Goal: Task Accomplishment & Management: Complete application form

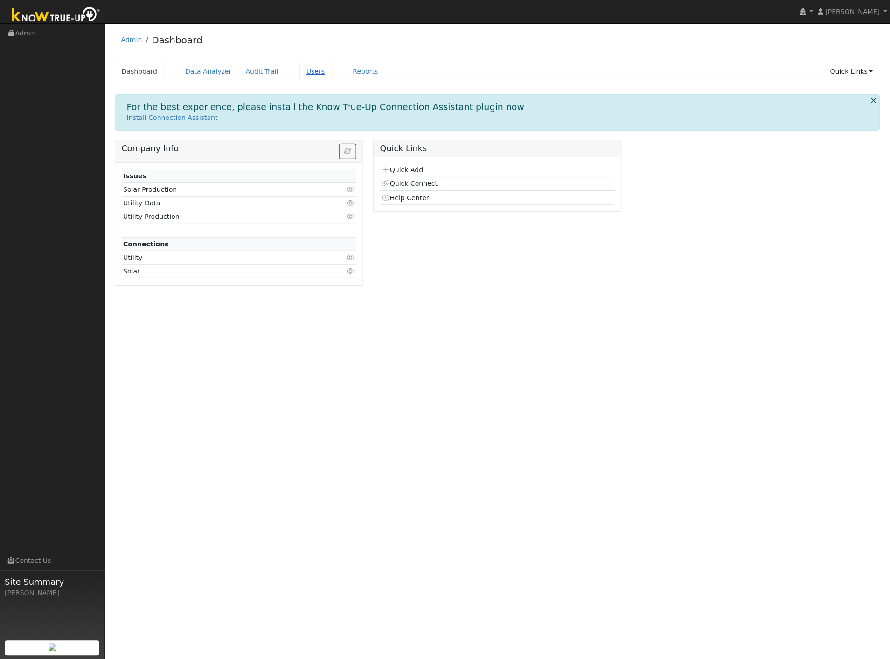
click at [300, 73] on link "Users" at bounding box center [316, 71] width 33 height 17
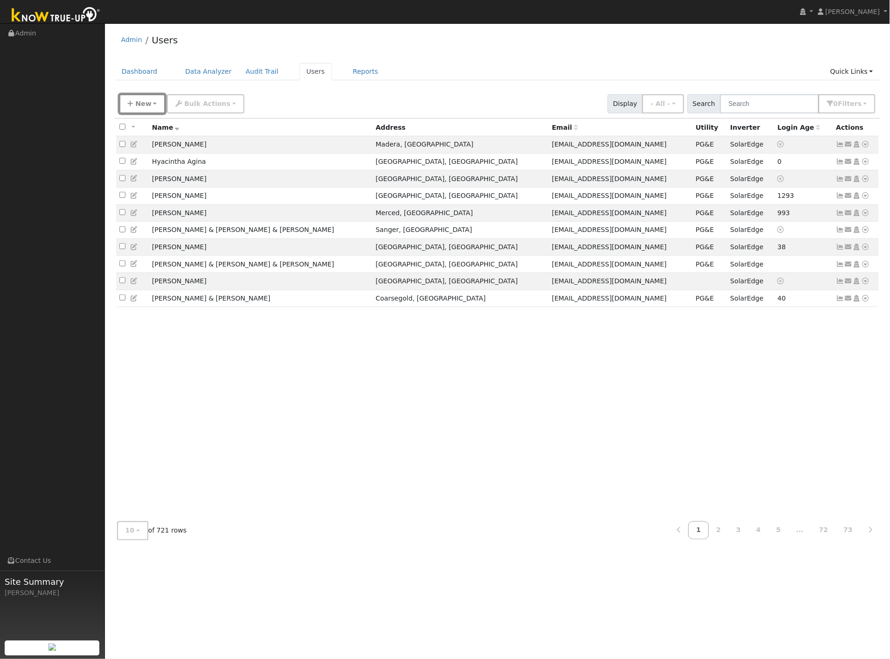
click at [147, 103] on span "New" at bounding box center [143, 103] width 16 height 7
click at [143, 124] on link "Add User" at bounding box center [158, 123] width 77 height 13
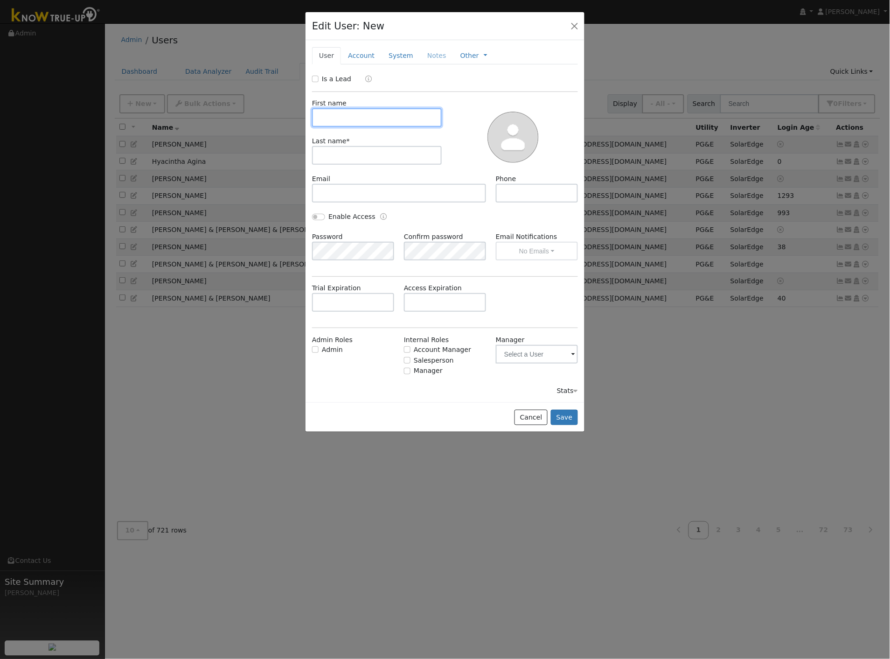
click at [423, 119] on input "text" at bounding box center [377, 117] width 130 height 19
type input "Catarina"
type input "Mohler"
click at [397, 187] on input "text" at bounding box center [399, 193] width 174 height 19
paste input "[EMAIL_ADDRESS][DOMAIN_NAME]"
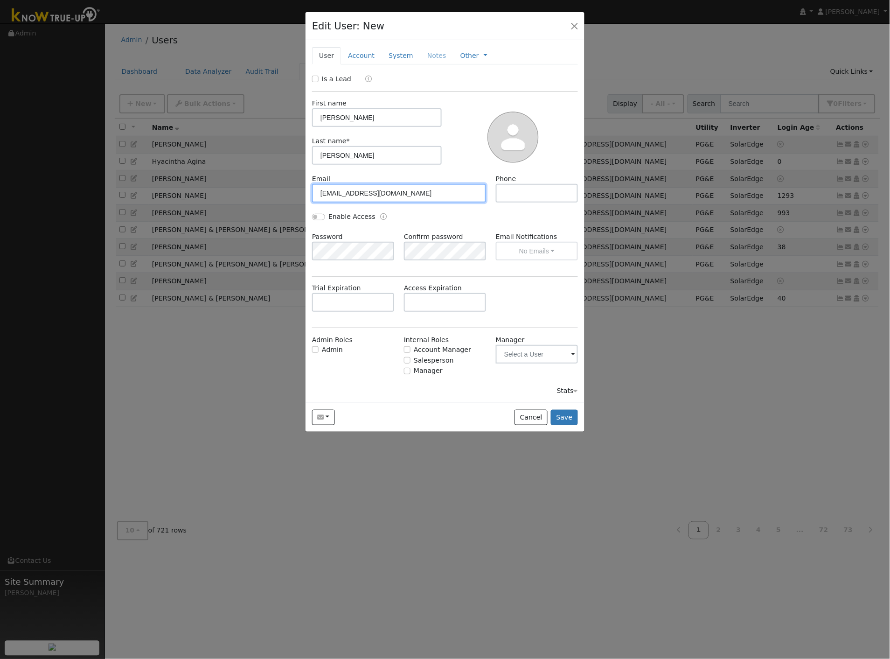
type input "[EMAIL_ADDRESS][DOMAIN_NAME]"
type input "5"
click at [510, 193] on input "562-787-3380" at bounding box center [537, 193] width 82 height 19
type input "562-787-3380"
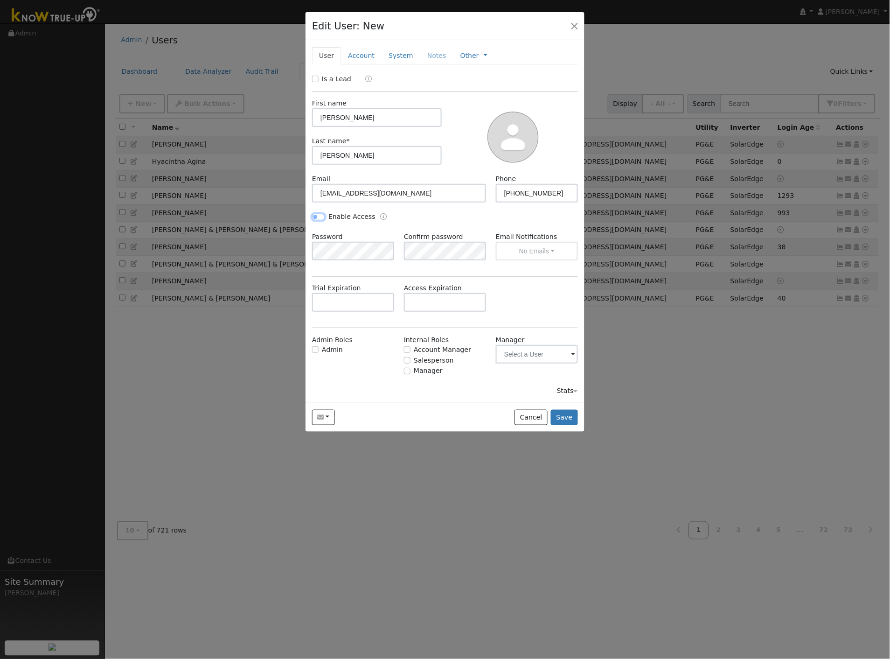
click at [321, 217] on input "Enable Access" at bounding box center [318, 217] width 13 height 7
checkbox input "true"
click at [527, 251] on button "No Emails" at bounding box center [537, 251] width 82 height 19
click at [519, 283] on link "Weekly Emails" at bounding box center [529, 285] width 65 height 13
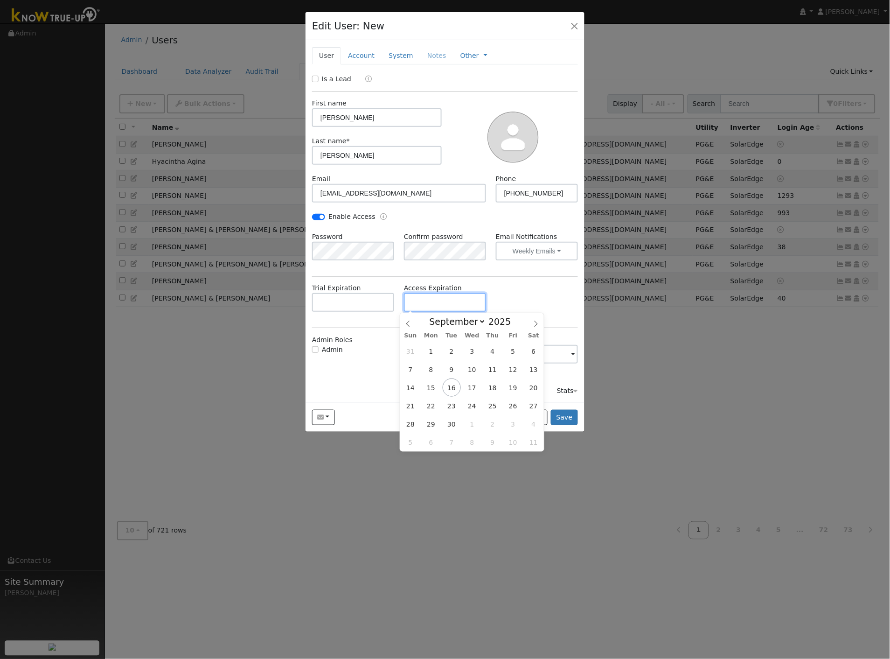
click at [430, 299] on input "text" at bounding box center [445, 302] width 82 height 19
click at [513, 320] on span at bounding box center [516, 318] width 7 height 5
type input "2026"
click at [538, 324] on icon at bounding box center [536, 324] width 7 height 7
select select "9"
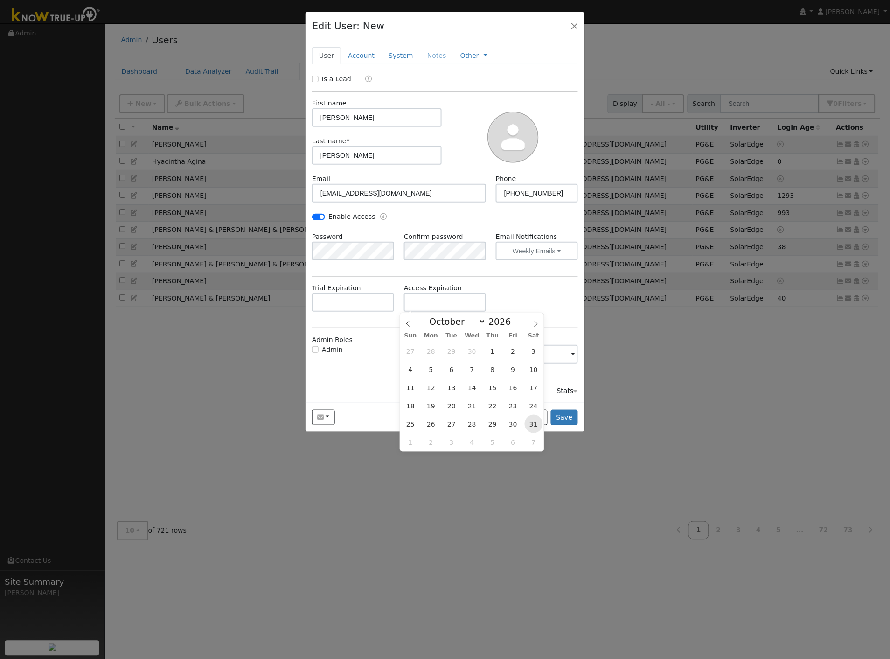
click at [532, 424] on span "31" at bounding box center [534, 424] width 18 height 18
type input "10/31/2026"
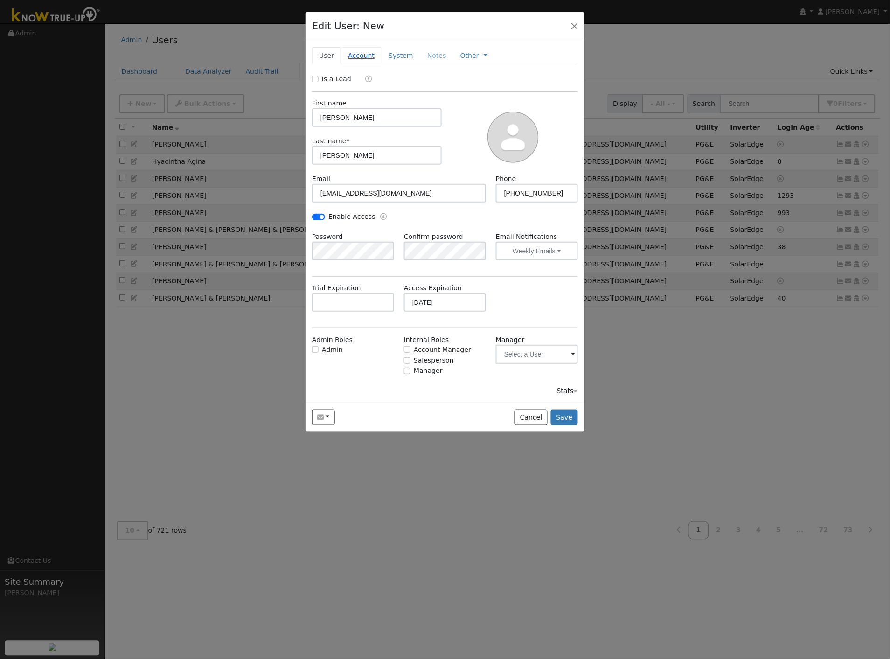
click at [351, 56] on link "Account" at bounding box center [361, 55] width 41 height 17
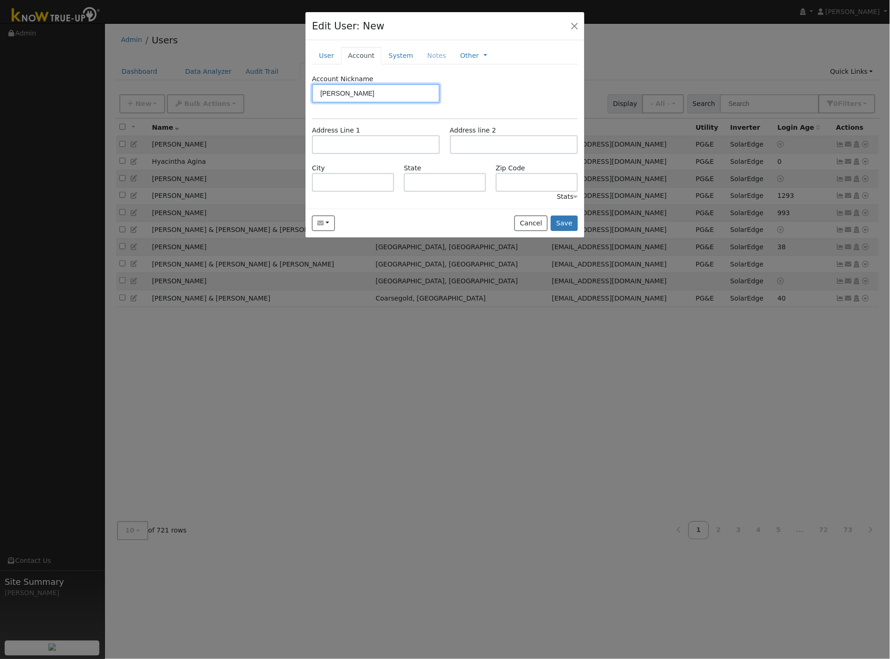
type input "Mohler, Catarina"
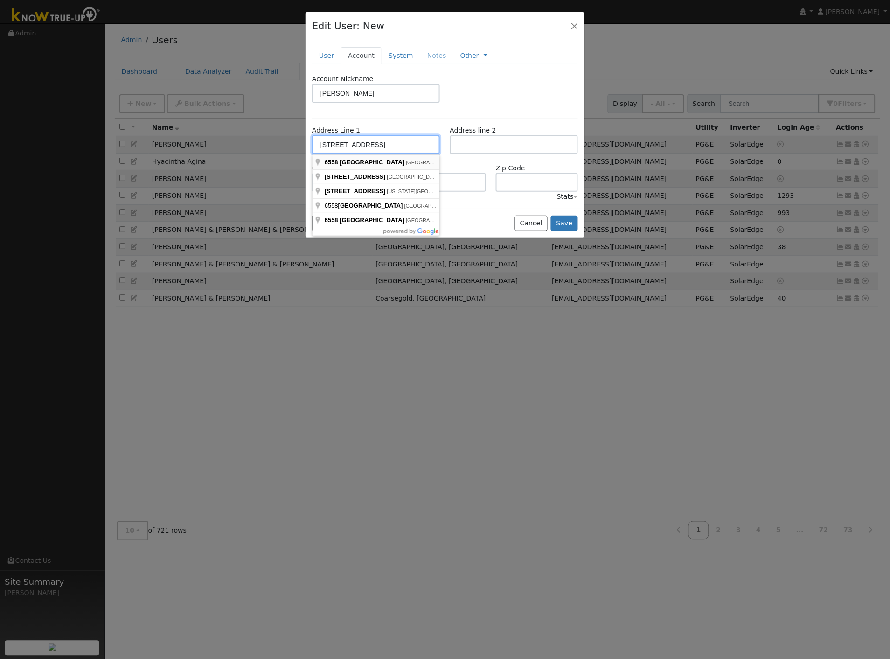
type input "6558 North Western Avenue"
type input "Fresno"
type input "CA"
type input "93722"
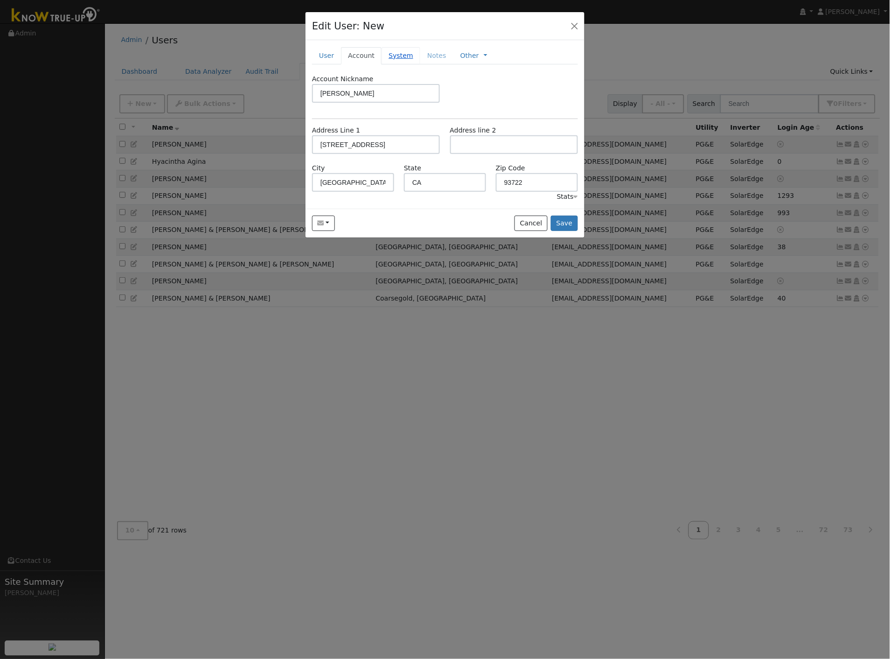
click at [398, 53] on link "System" at bounding box center [401, 55] width 39 height 17
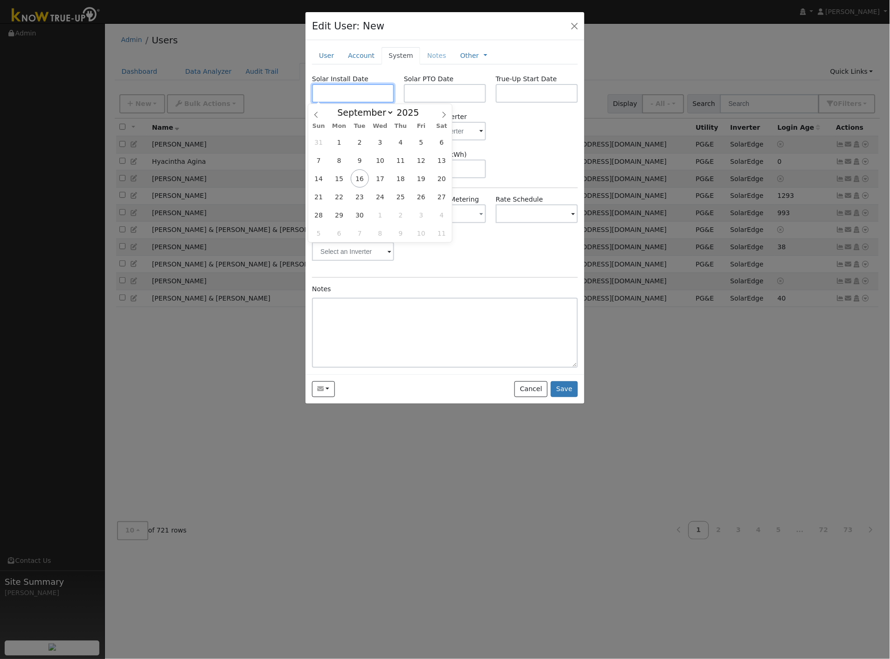
click at [376, 92] on input "text" at bounding box center [353, 93] width 82 height 19
click at [353, 178] on span "16" at bounding box center [360, 178] width 18 height 18
type input "[DATE]"
click at [546, 137] on div "Requested Utility Requested Inverter" at bounding box center [446, 126] width 276 height 28
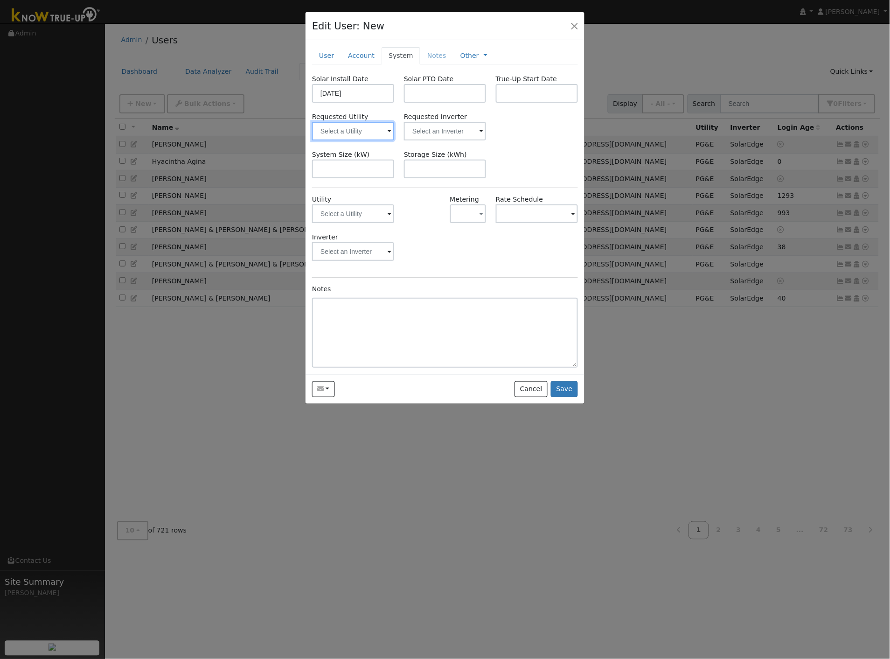
click at [362, 129] on input "text" at bounding box center [353, 131] width 82 height 19
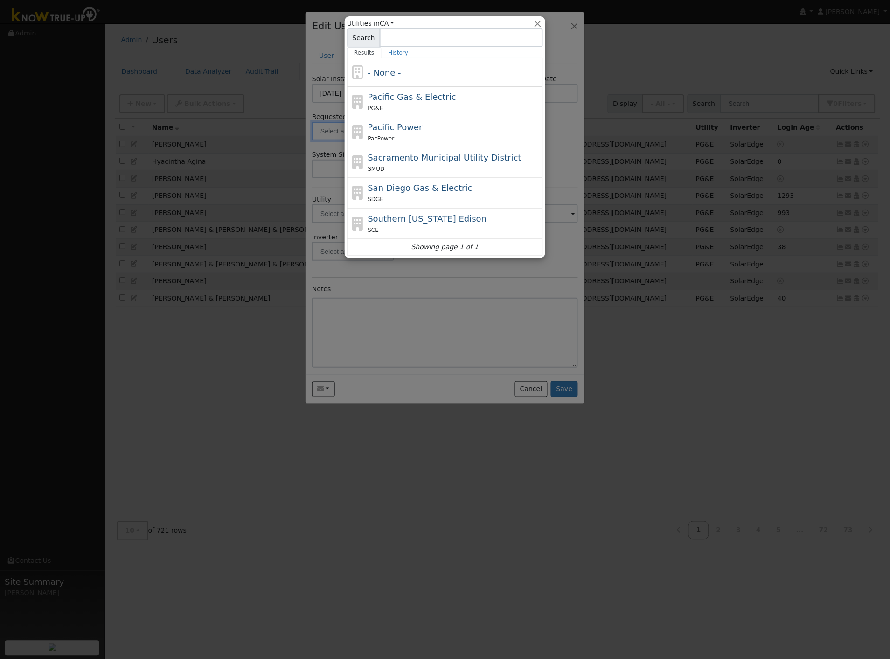
click at [350, 135] on icon at bounding box center [358, 132] width 16 height 14
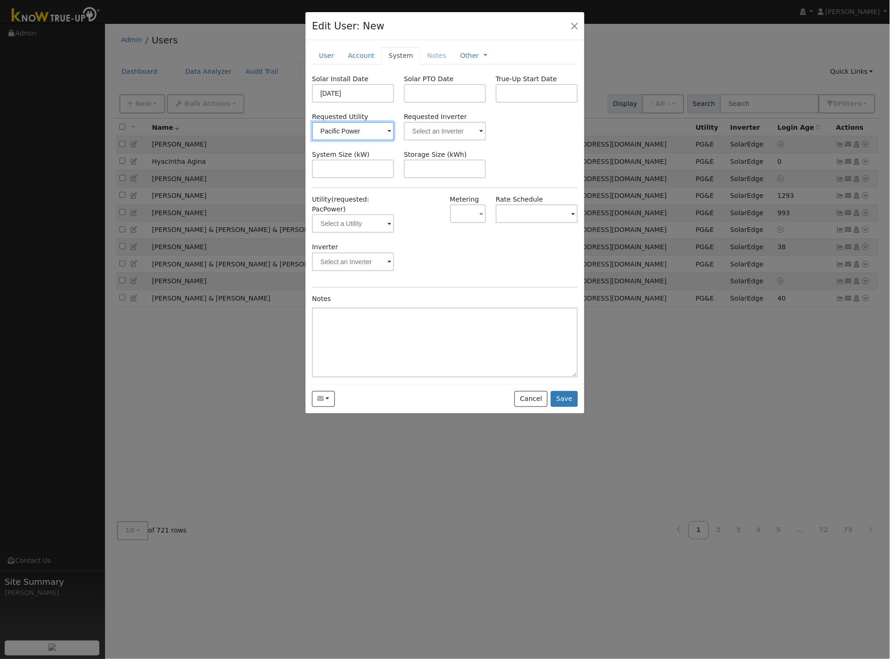
click at [350, 133] on input "Pacific Power" at bounding box center [353, 131] width 82 height 19
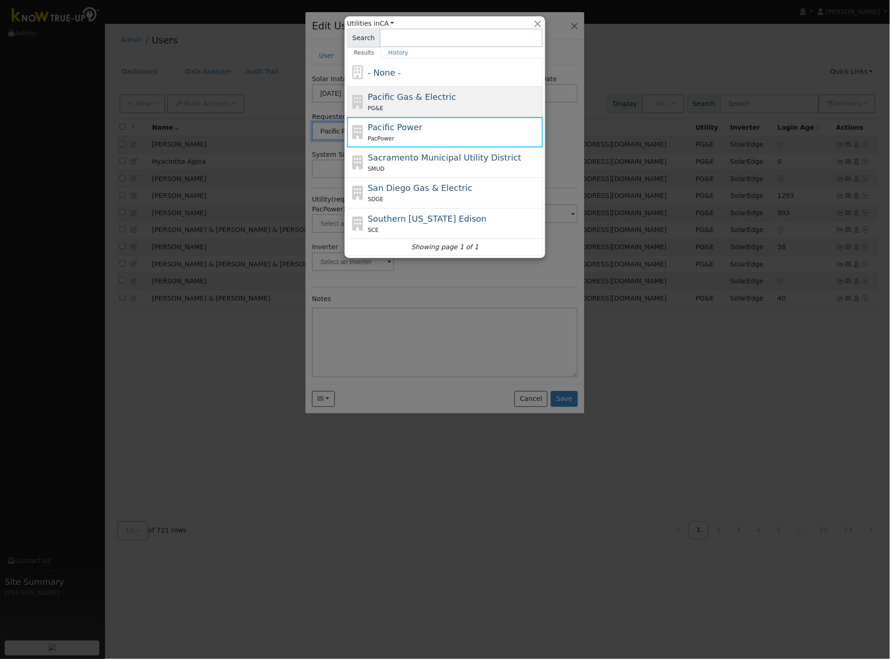
click at [386, 99] on span "Pacific Gas & Electric" at bounding box center [412, 97] width 88 height 10
type input "Pacific Gas & Electric"
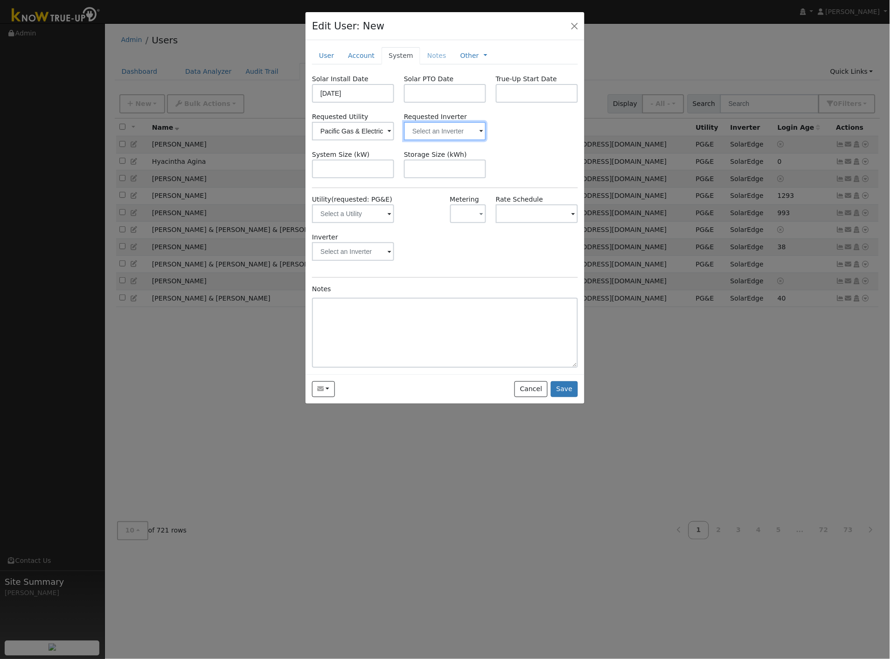
click at [441, 134] on input "text" at bounding box center [445, 131] width 82 height 19
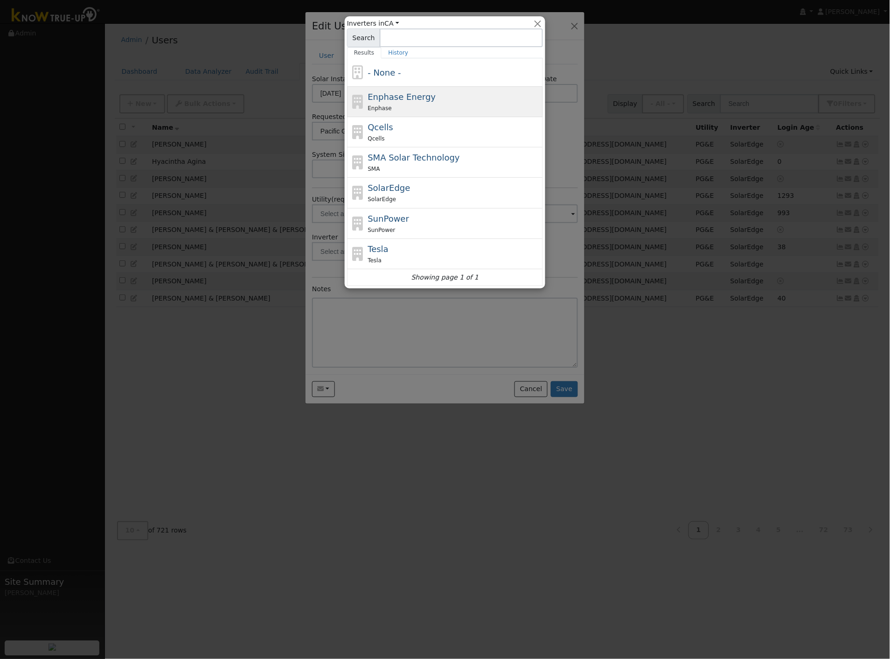
click at [437, 110] on div "Enphase" at bounding box center [454, 108] width 173 height 10
type input "Enphase Energy"
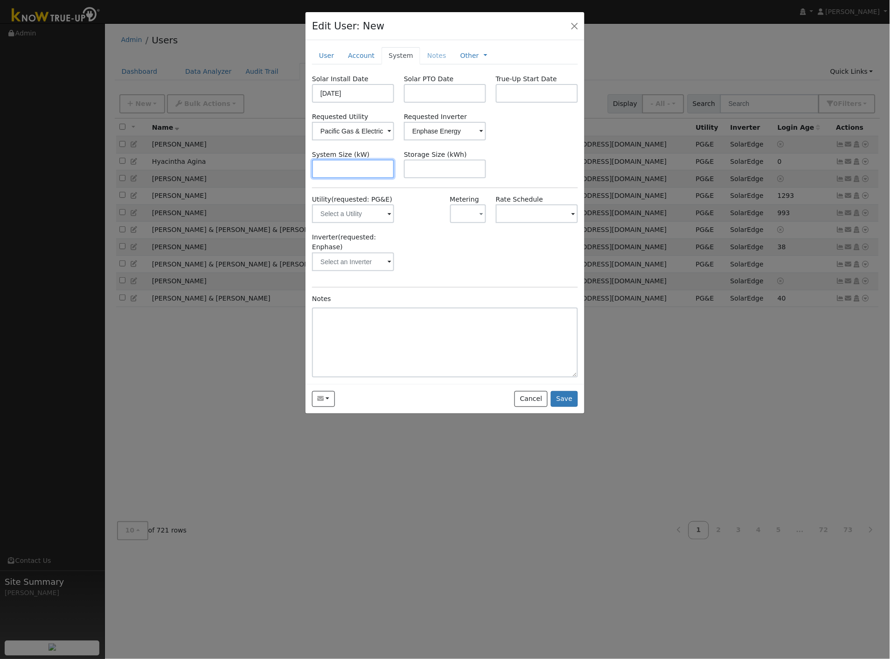
click at [368, 167] on input "text" at bounding box center [353, 169] width 82 height 19
type input "3.9"
click at [356, 202] on span "(requested: PG&E)" at bounding box center [362, 199] width 61 height 7
click at [357, 209] on input "text" at bounding box center [353, 213] width 82 height 19
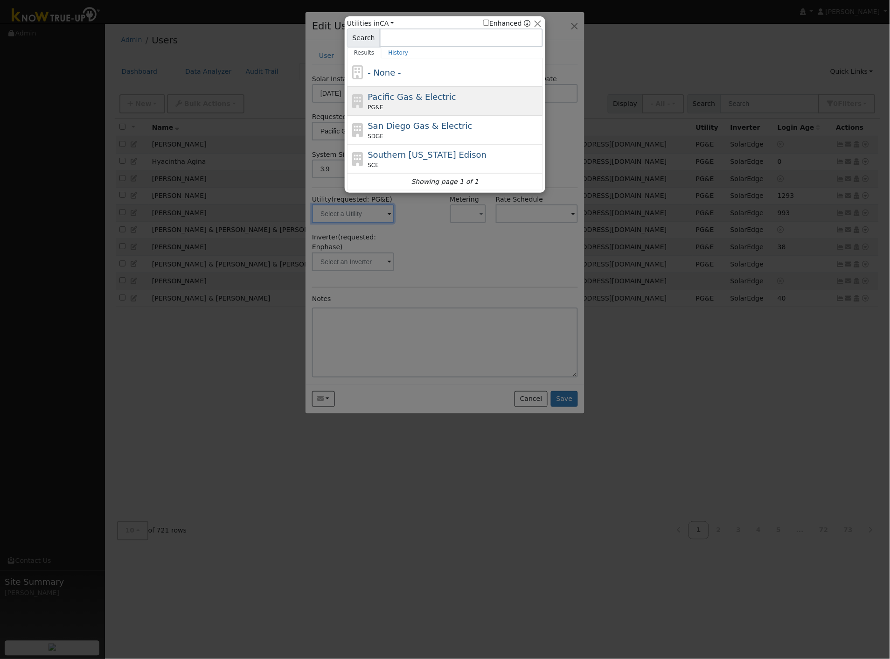
click at [377, 97] on span "Pacific Gas & Electric" at bounding box center [412, 97] width 88 height 10
type input "PG&E"
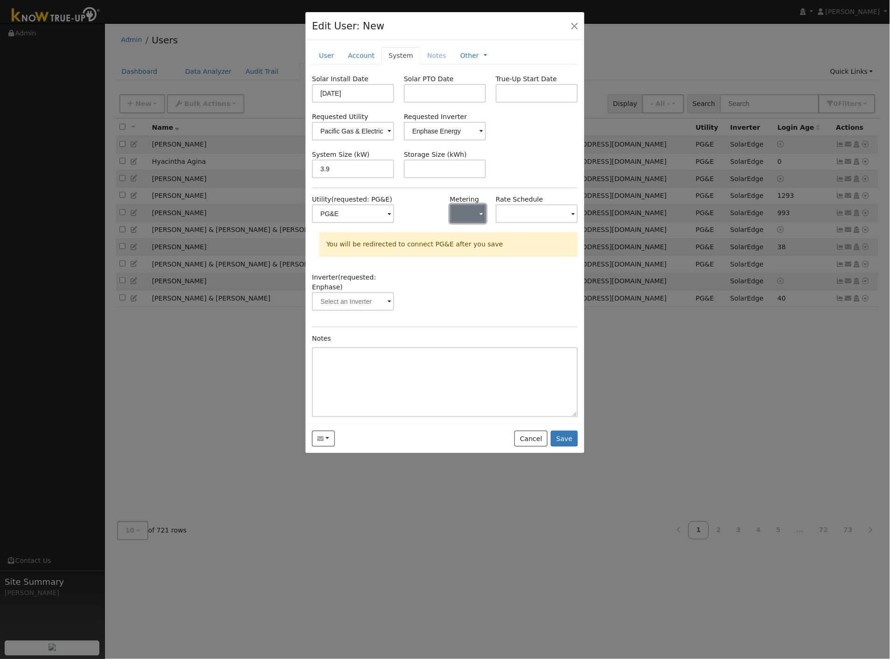
click at [478, 220] on button "button" at bounding box center [468, 213] width 36 height 19
click at [468, 246] on link "NEM" at bounding box center [483, 247] width 65 height 13
click at [464, 286] on div "Inverter (requested: Enphase)" at bounding box center [446, 297] width 276 height 48
click at [374, 304] on input "text" at bounding box center [353, 301] width 82 height 19
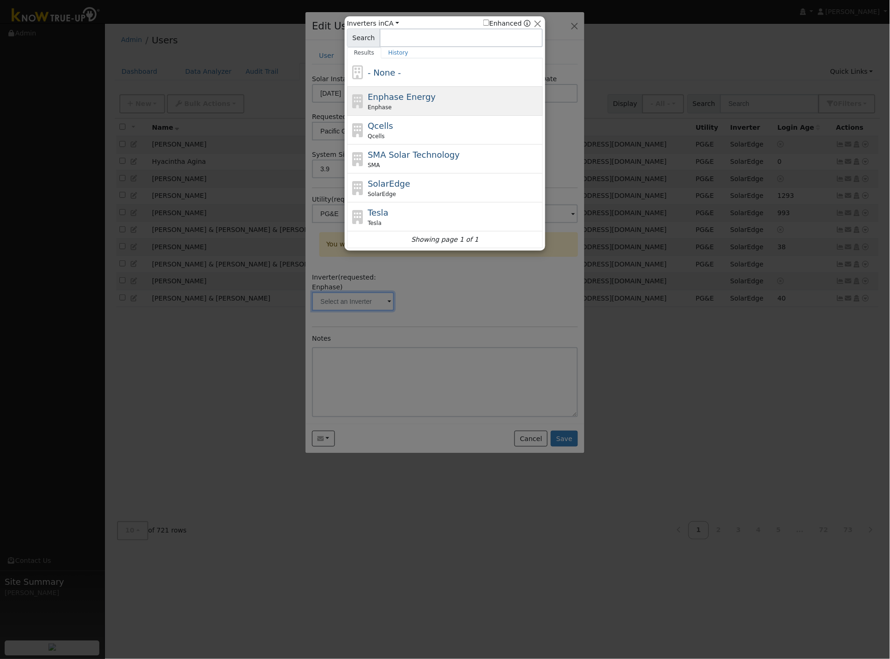
click at [393, 101] on span "Enphase Energy" at bounding box center [402, 97] width 68 height 10
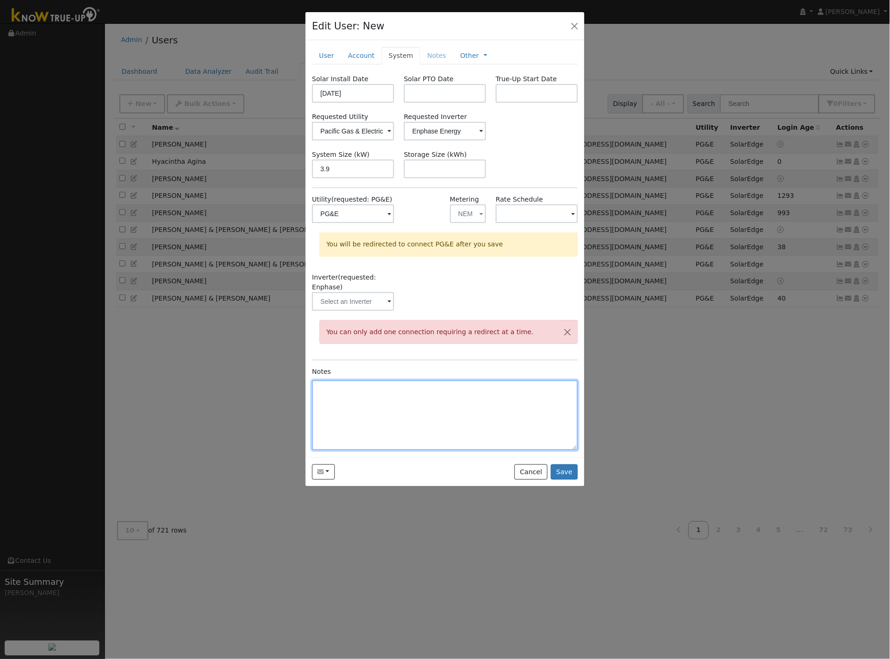
click at [412, 389] on textarea at bounding box center [445, 415] width 266 height 70
type textarea "1 year subscription per 2025 contract"
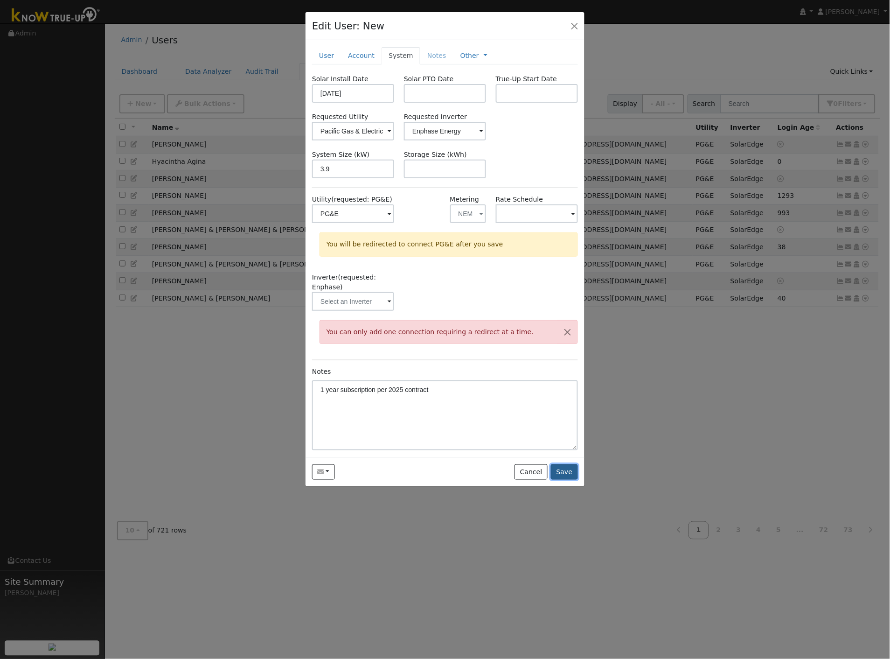
click at [567, 472] on button "Save" at bounding box center [564, 472] width 27 height 16
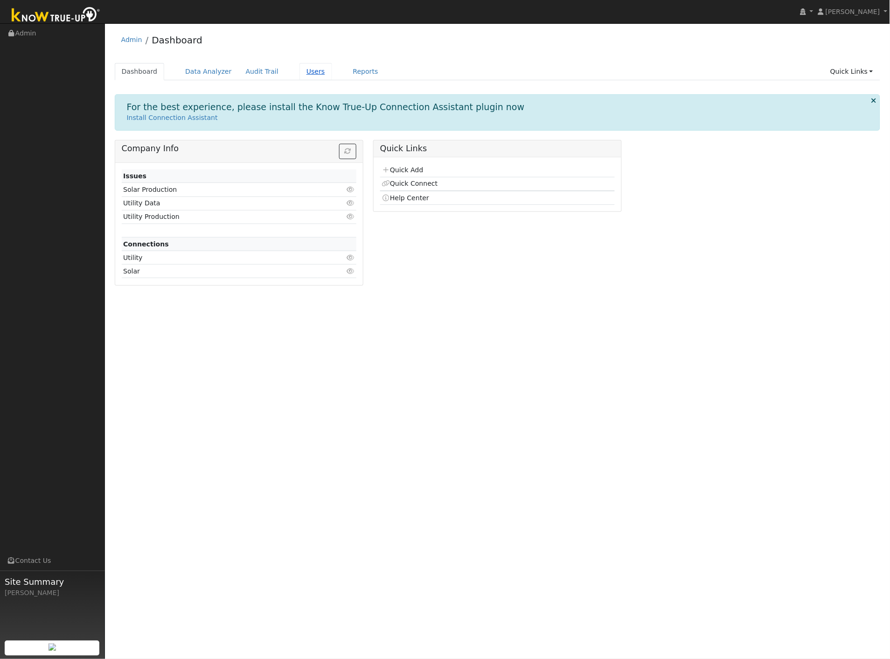
click at [300, 68] on link "Users" at bounding box center [316, 71] width 33 height 17
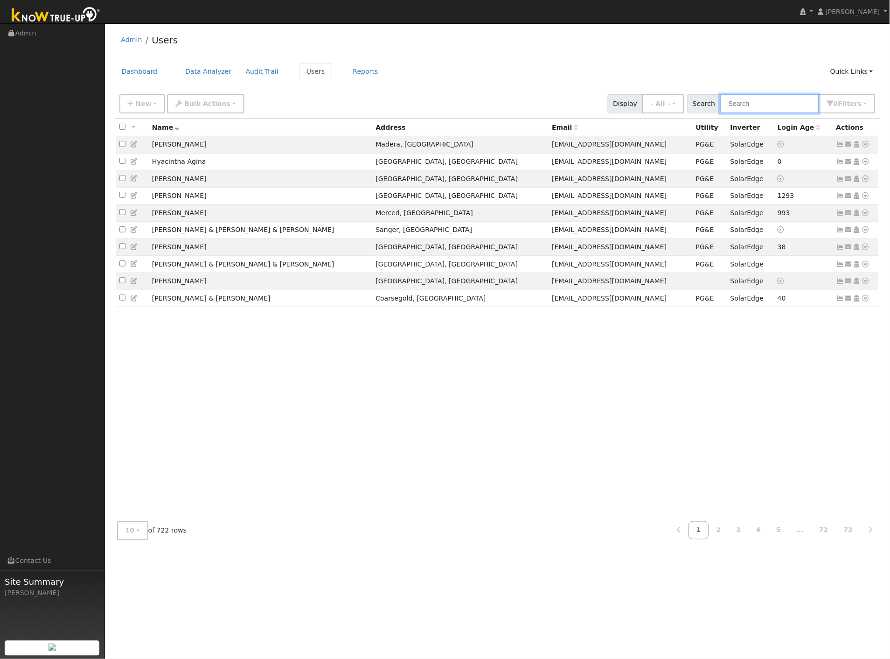
click at [739, 102] on input "text" at bounding box center [769, 103] width 99 height 19
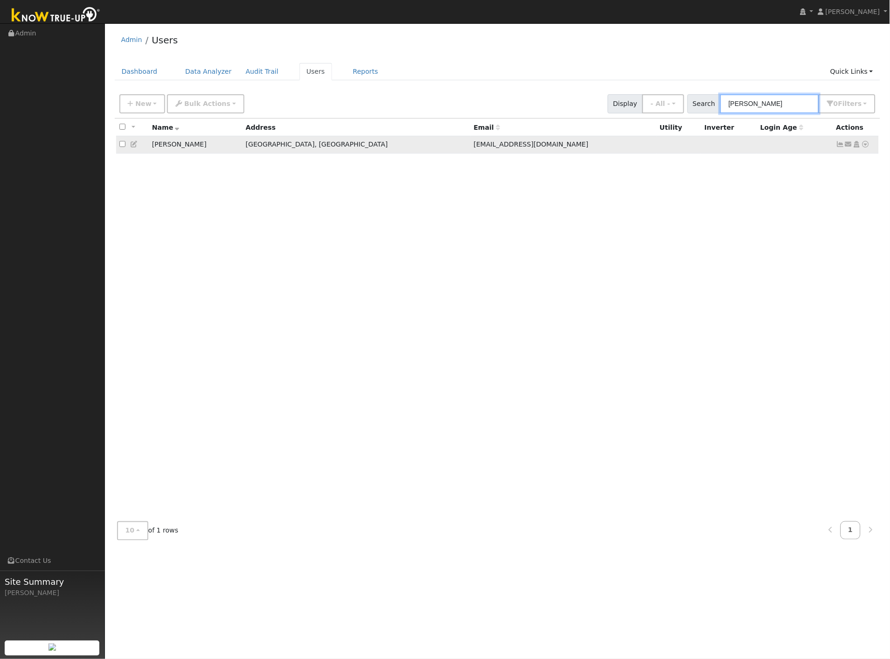
type input "[PERSON_NAME]"
click at [866, 144] on icon at bounding box center [866, 144] width 8 height 7
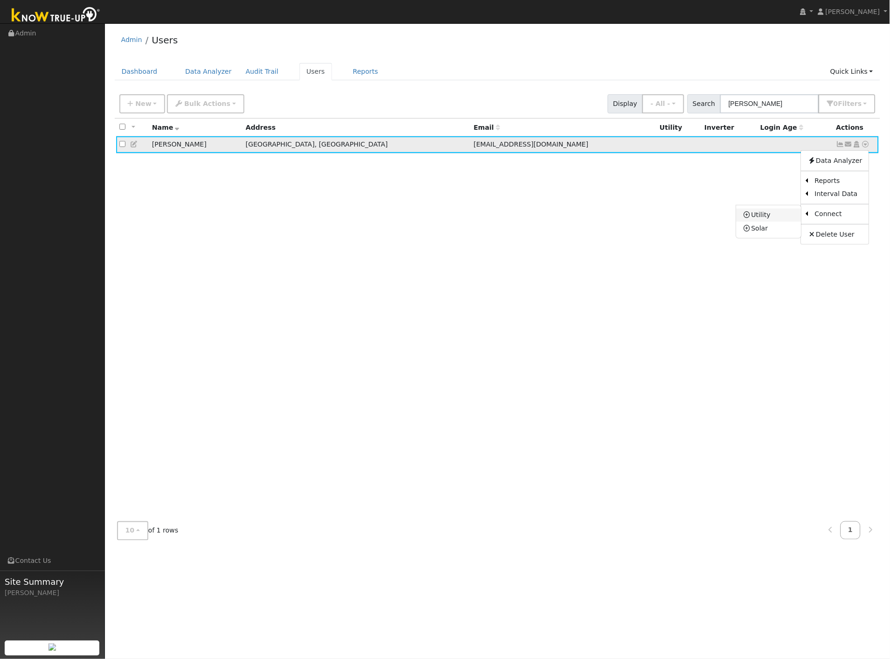
click at [763, 216] on link "Utility" at bounding box center [769, 215] width 65 height 13
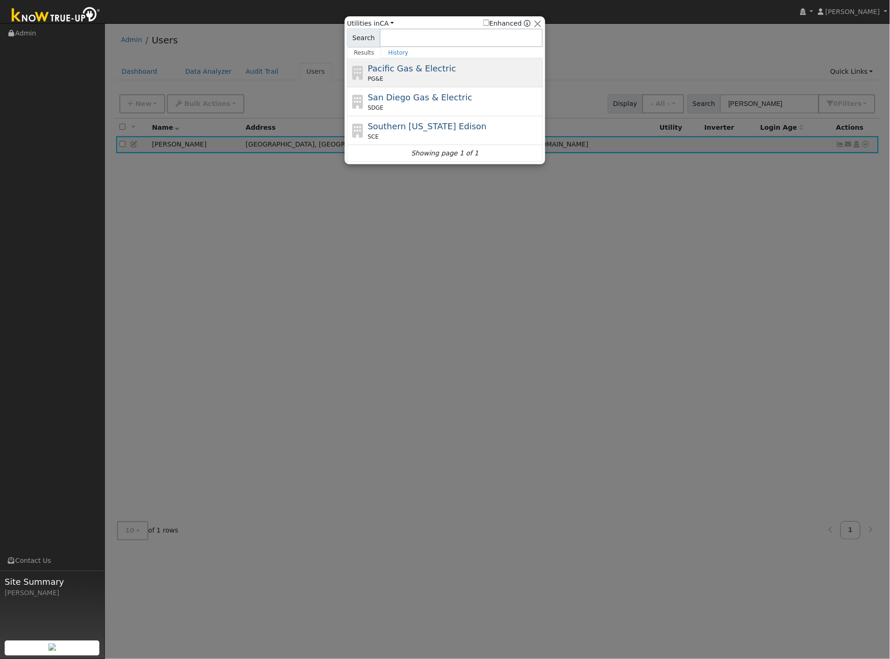
click at [396, 66] on span "Pacific Gas & Electric" at bounding box center [412, 68] width 88 height 10
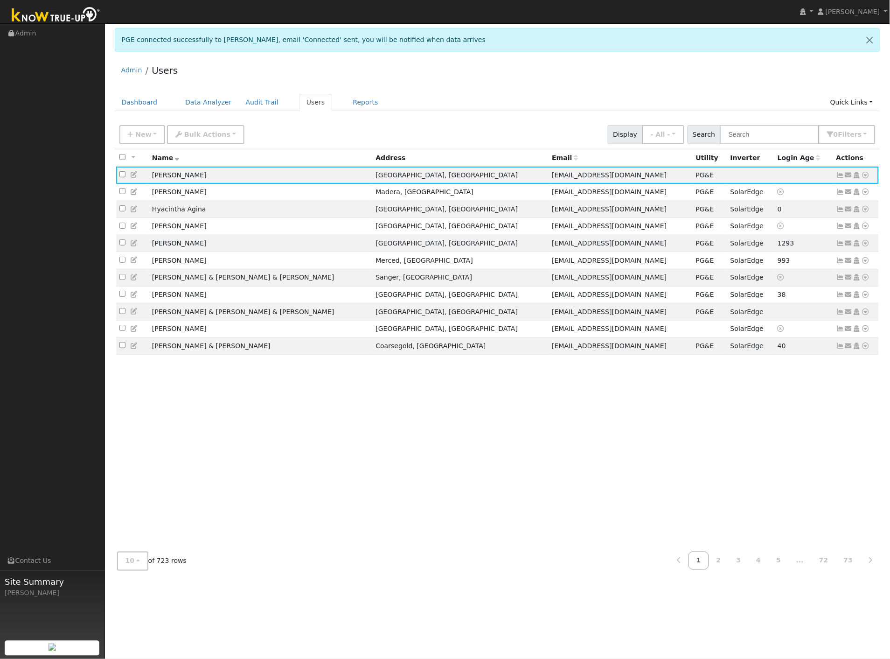
click at [712, 73] on div "Admin Users" at bounding box center [498, 72] width 766 height 28
